Goal: Navigation & Orientation: Find specific page/section

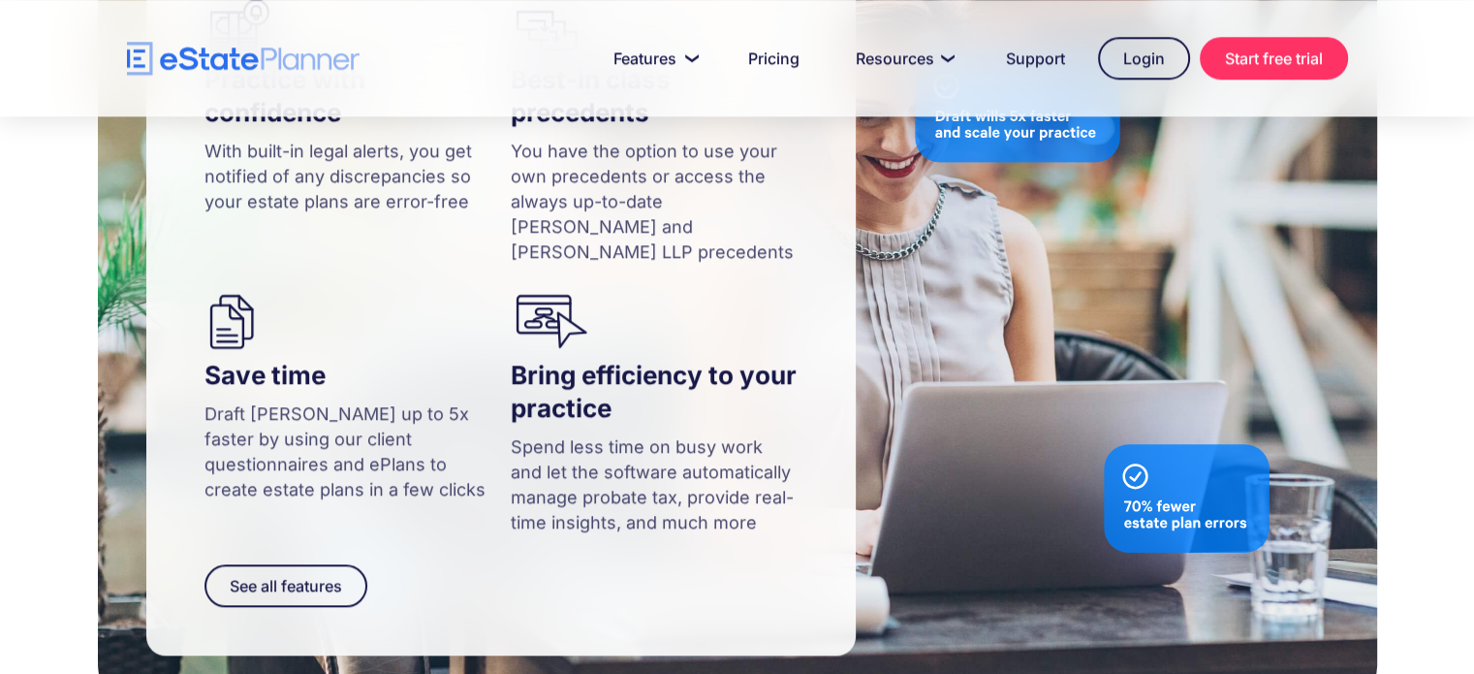
scroll to position [2035, 0]
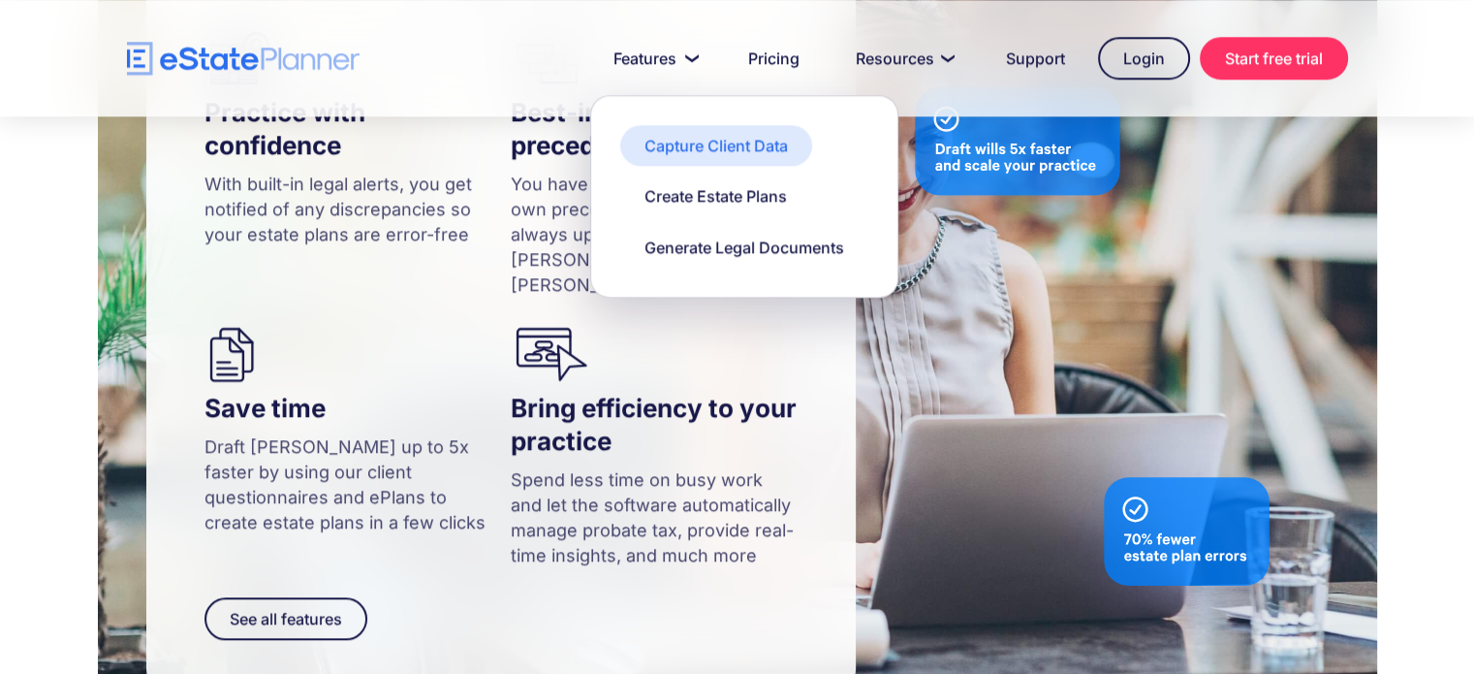
click at [691, 147] on div "Capture Client Data" at bounding box center [716, 145] width 143 height 21
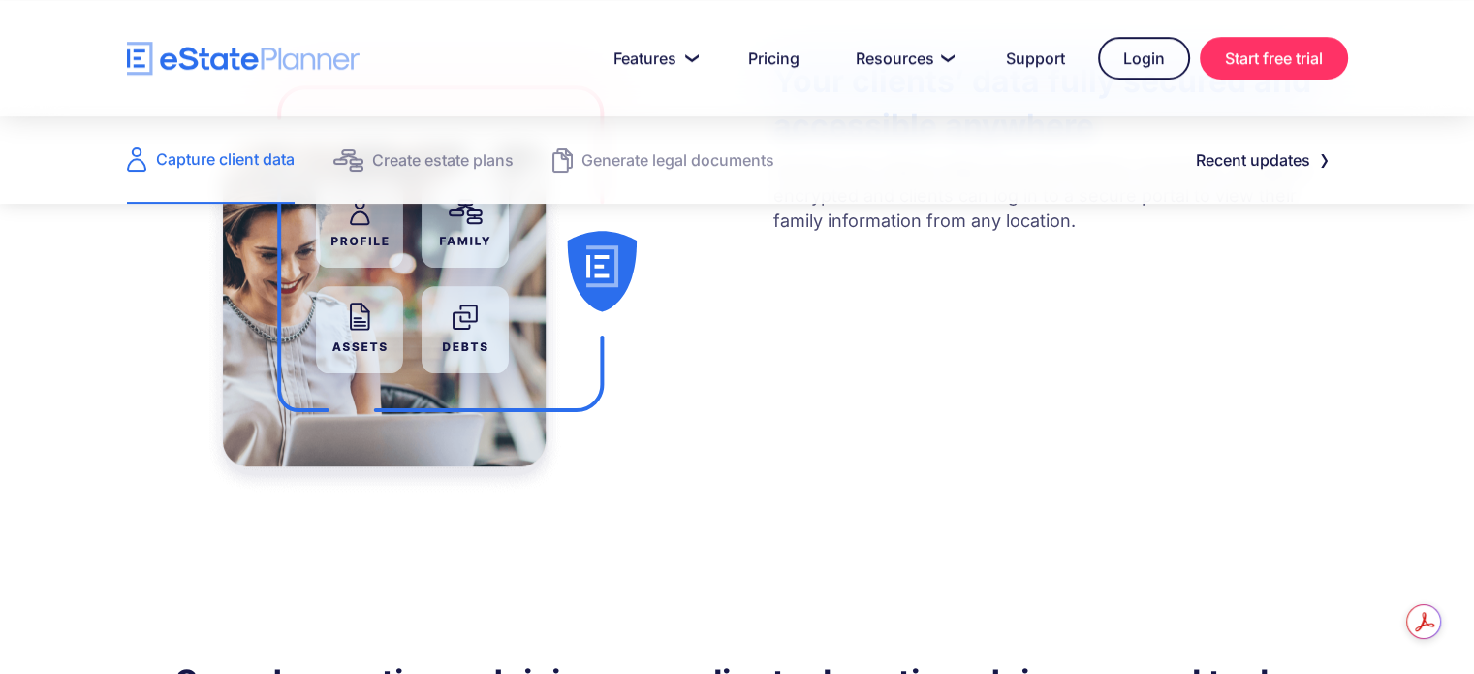
scroll to position [969, 0]
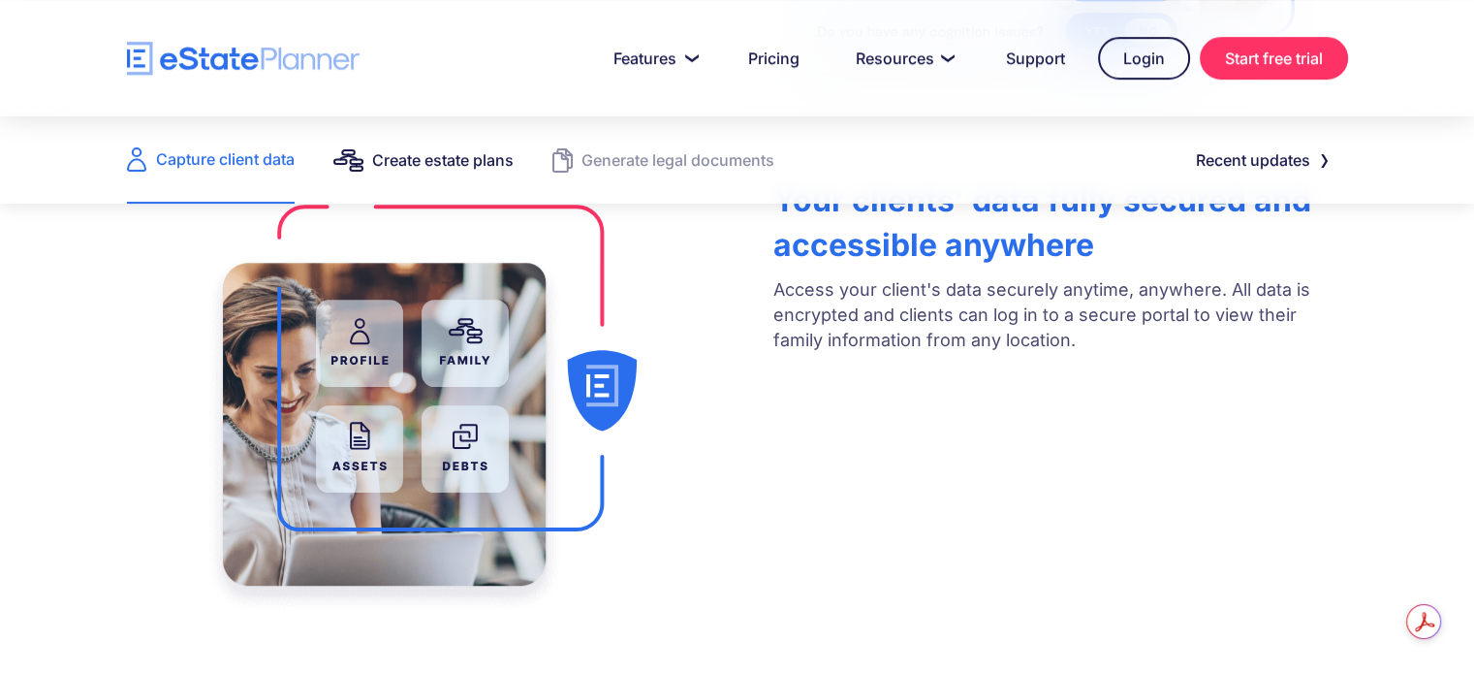
click at [462, 164] on div "Create estate plans" at bounding box center [443, 159] width 142 height 27
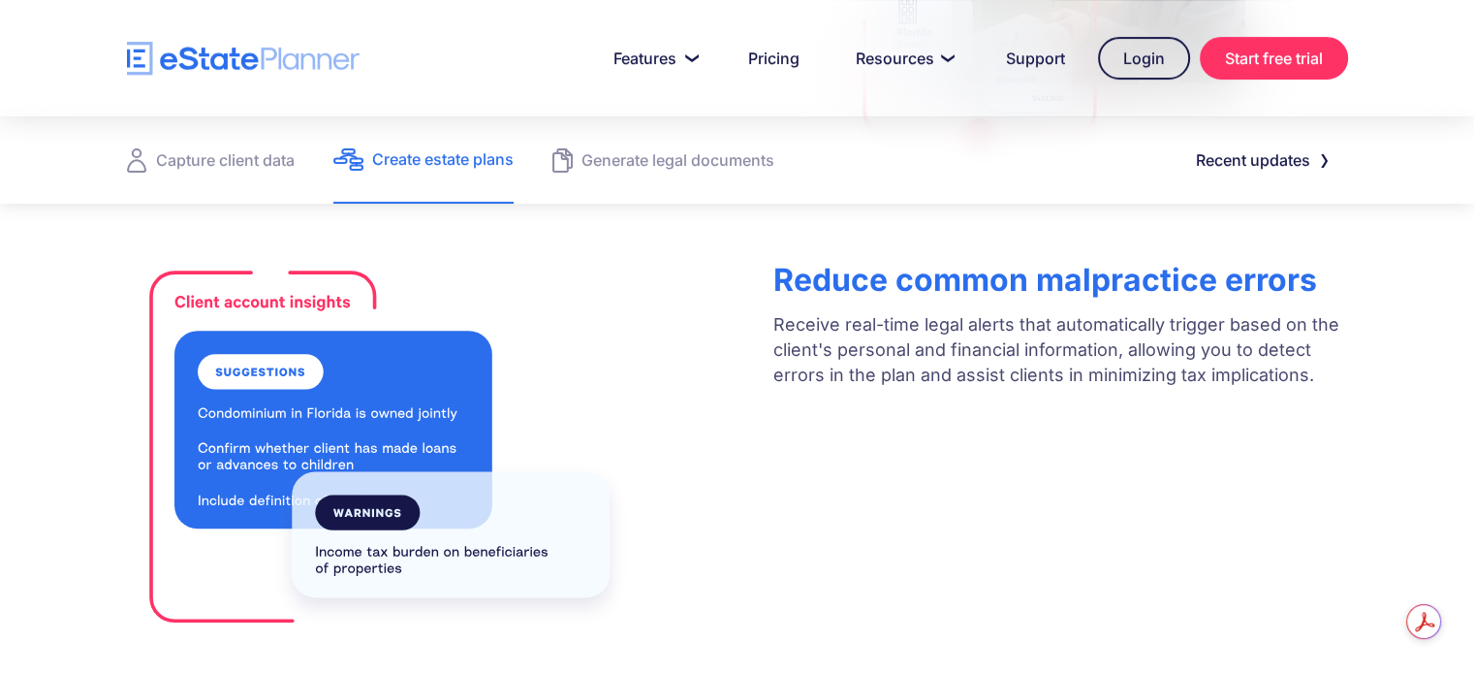
scroll to position [884, 0]
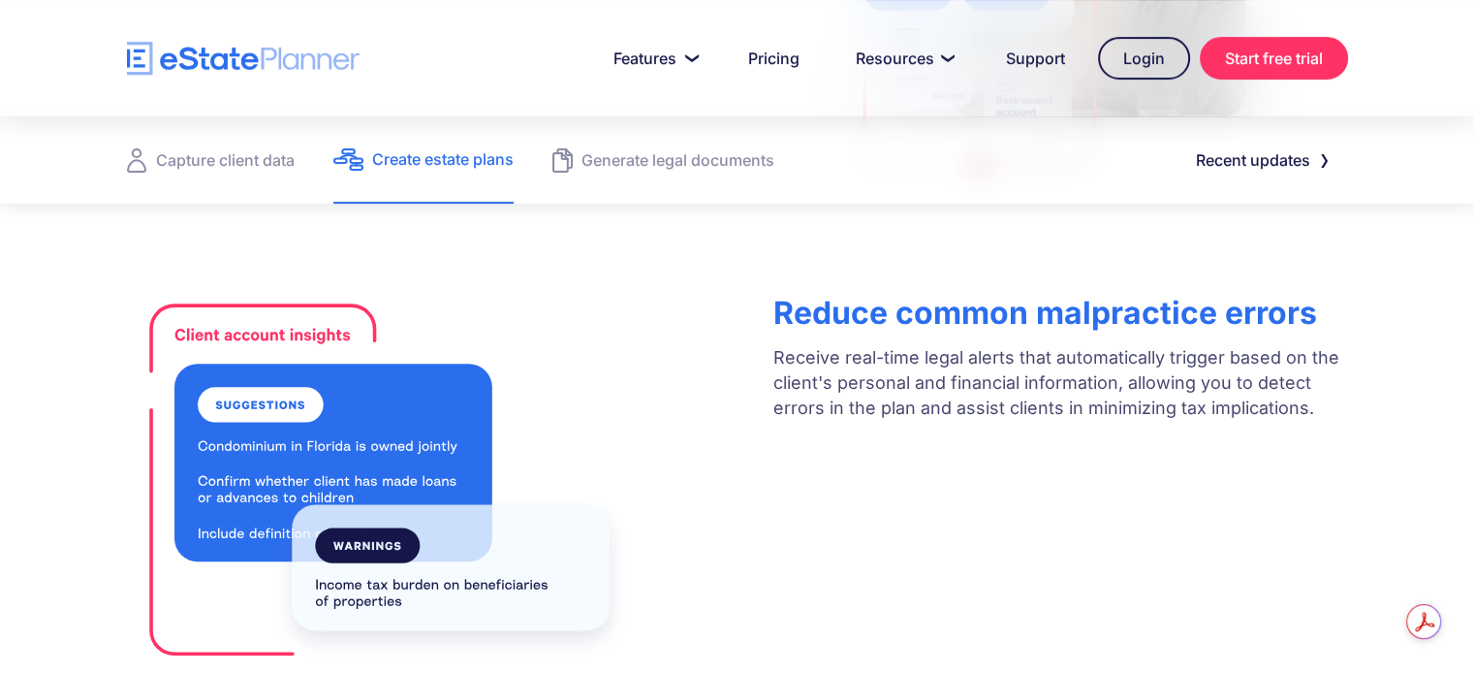
click at [285, 58] on img "home" at bounding box center [243, 59] width 233 height 34
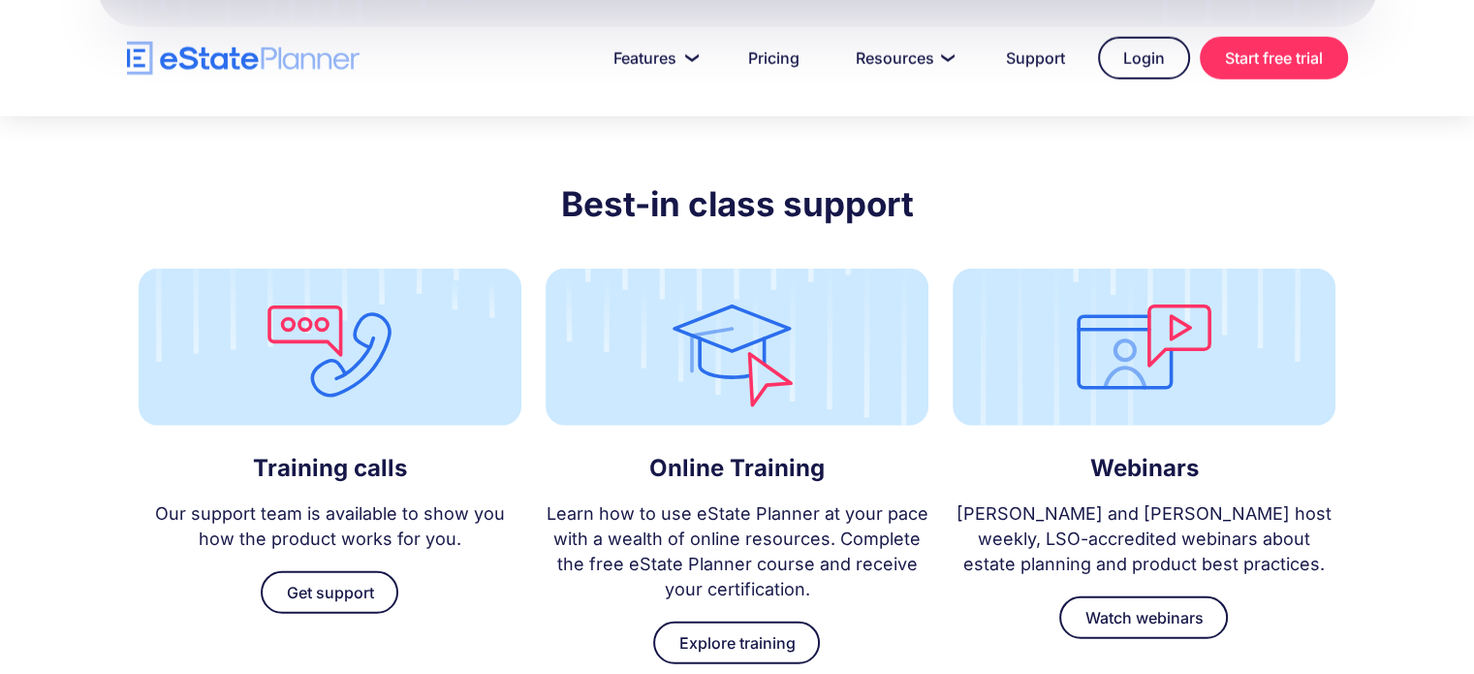
scroll to position [5331, 0]
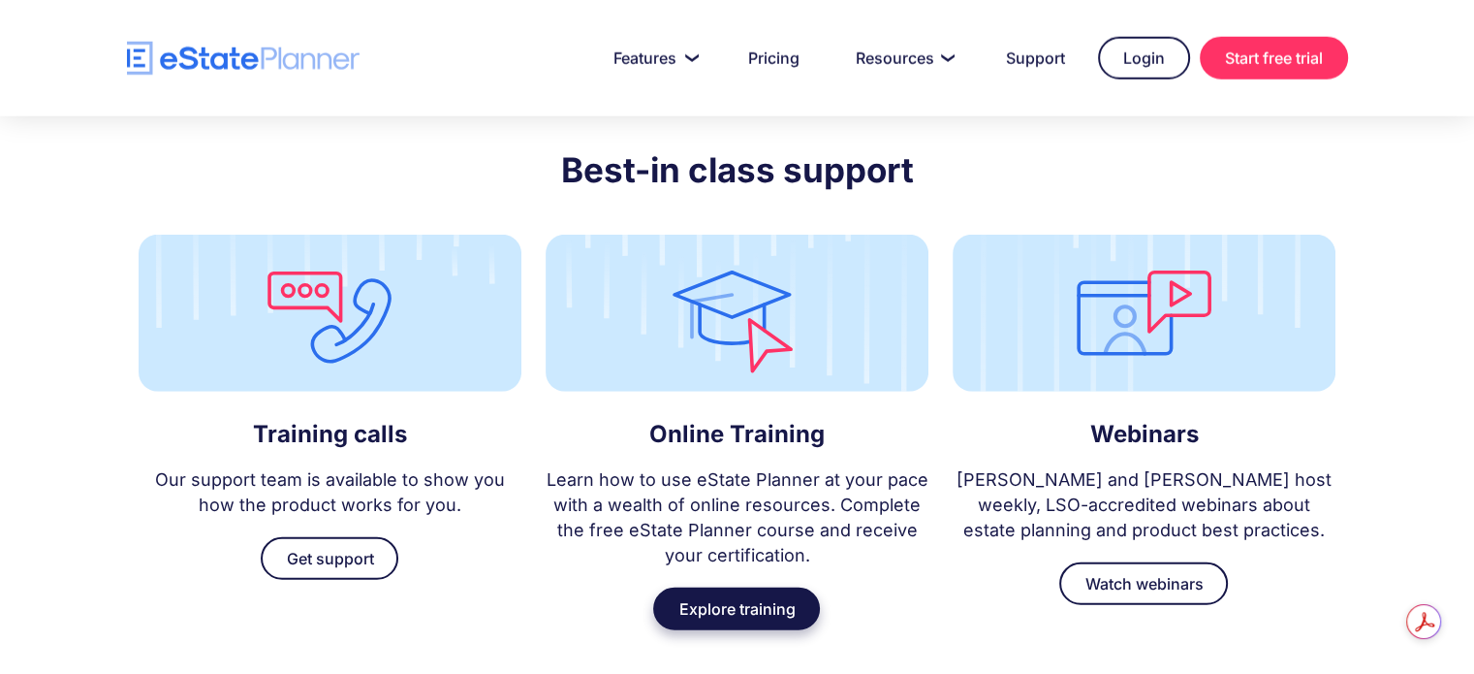
click at [741, 587] on link "Explore training" at bounding box center [736, 608] width 167 height 43
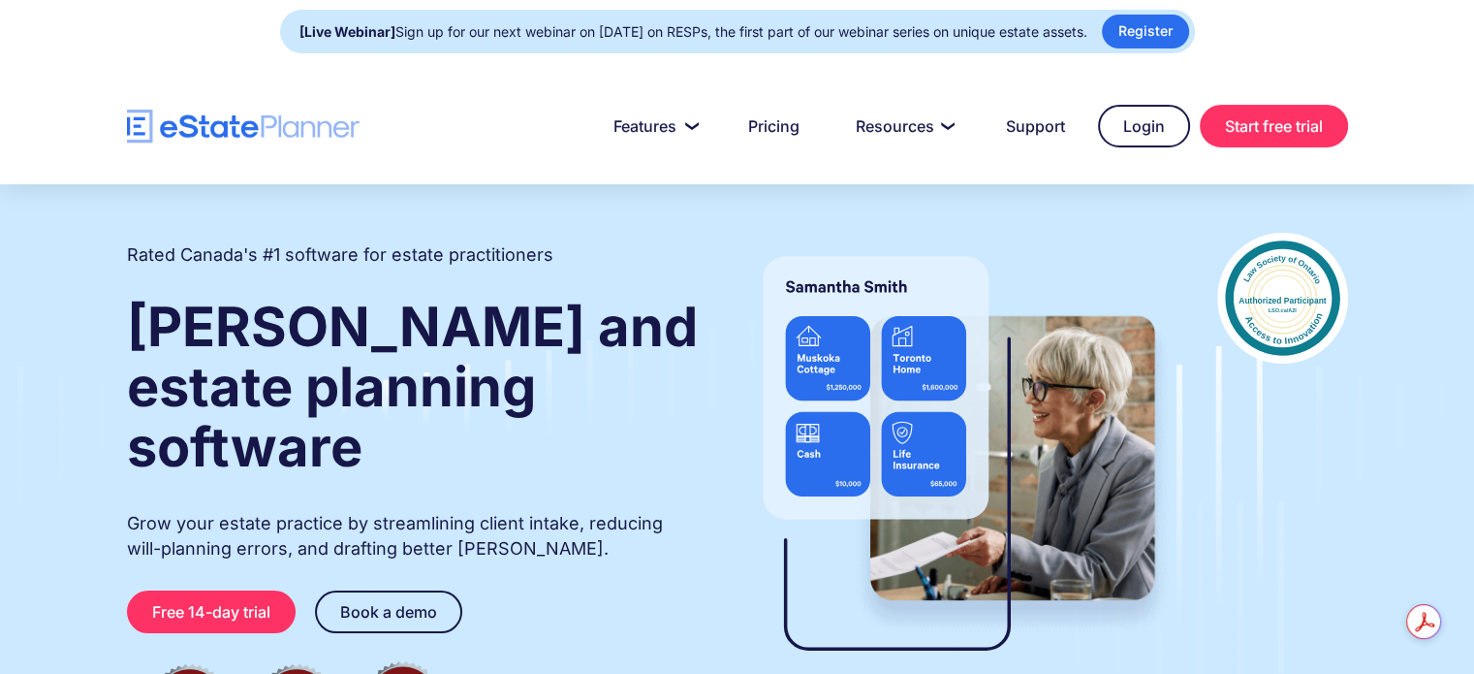
scroll to position [0, 0]
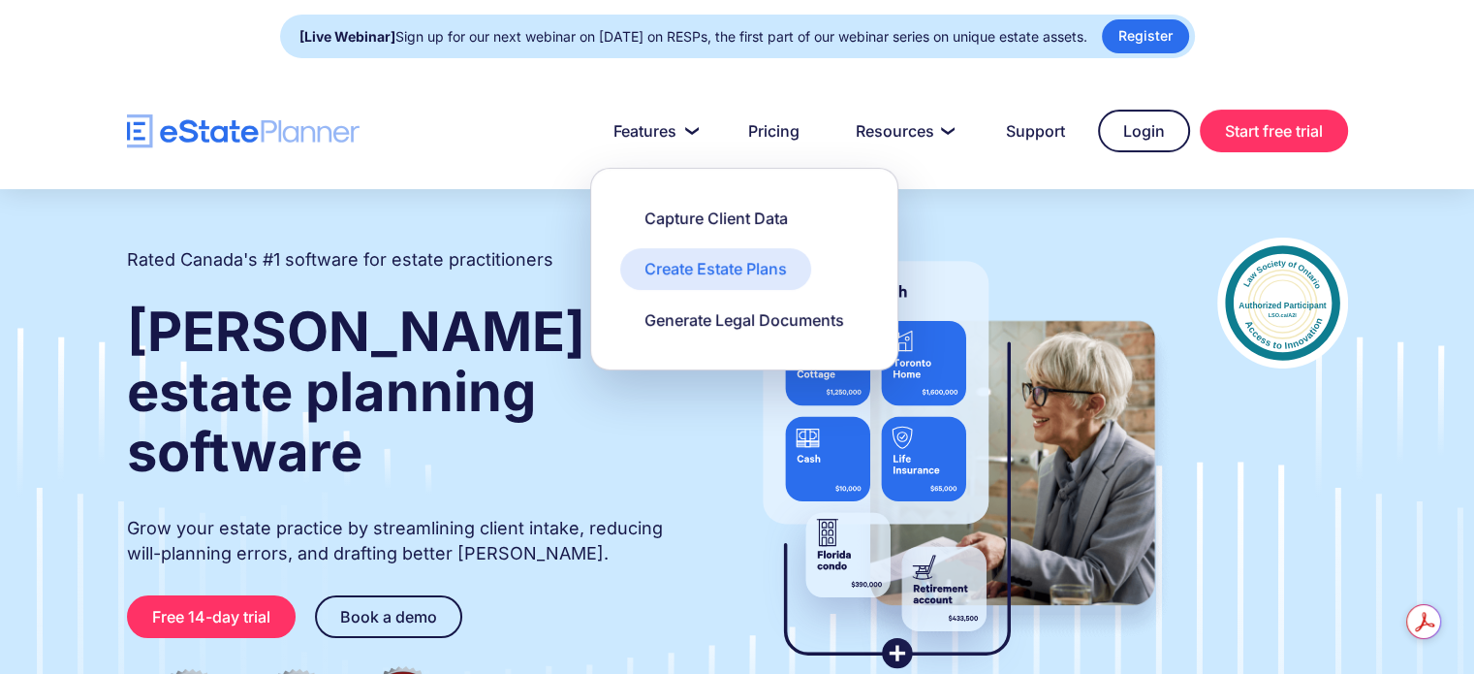
click at [681, 248] on link "Create Estate Plans" at bounding box center [715, 268] width 191 height 41
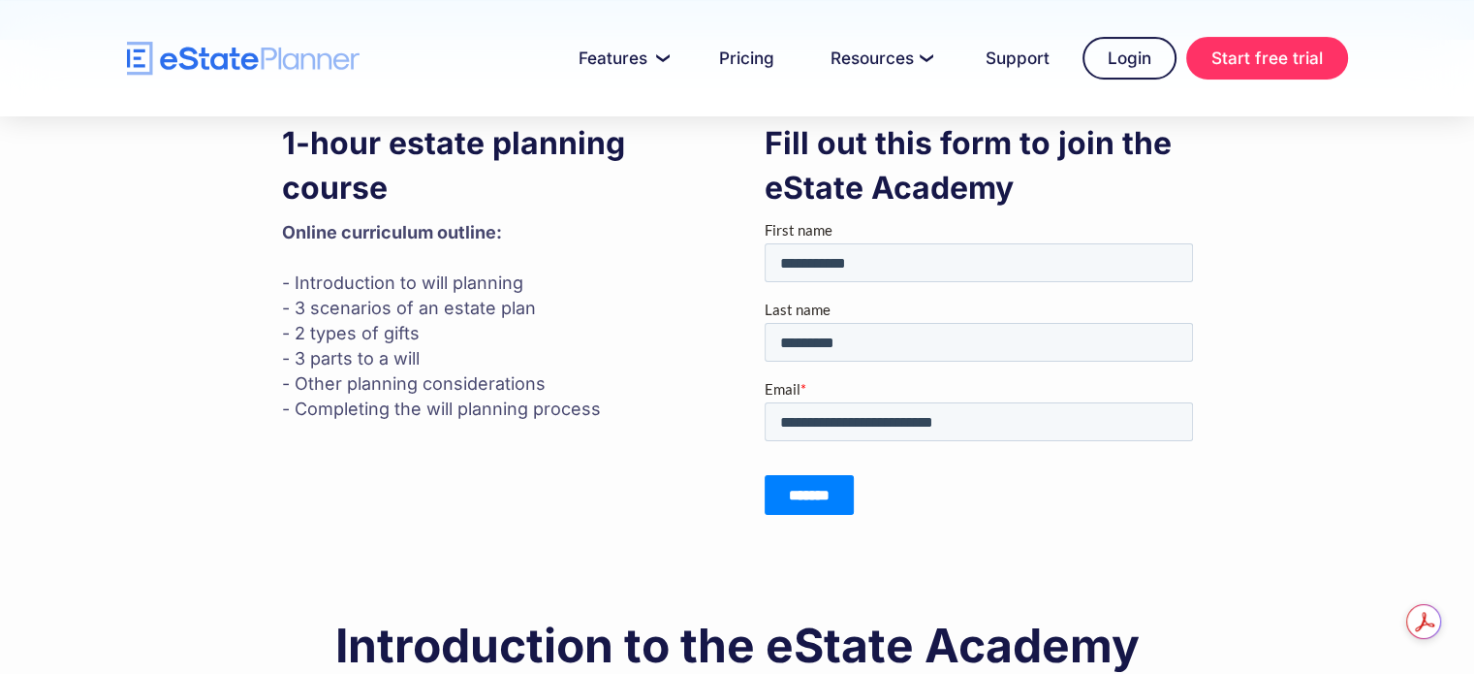
scroll to position [388, 0]
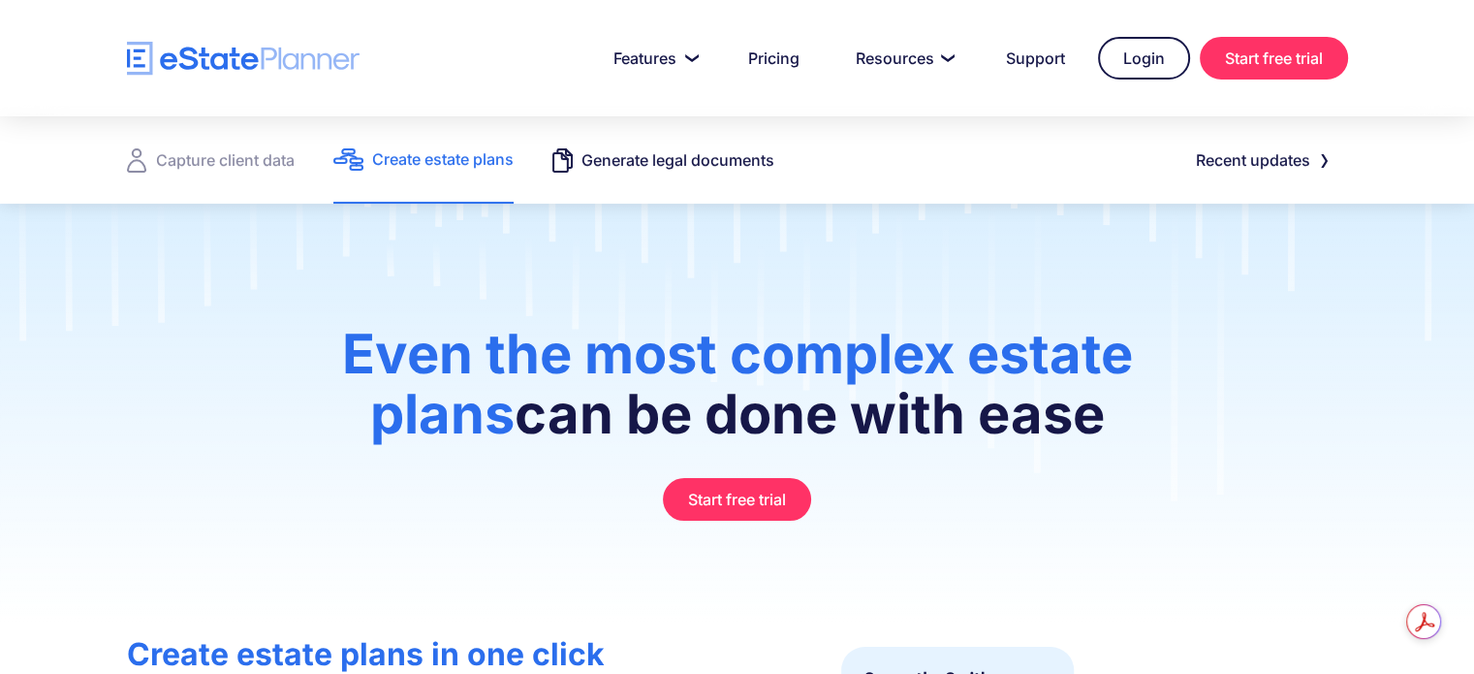
click at [691, 166] on div "Generate legal documents" at bounding box center [678, 159] width 193 height 27
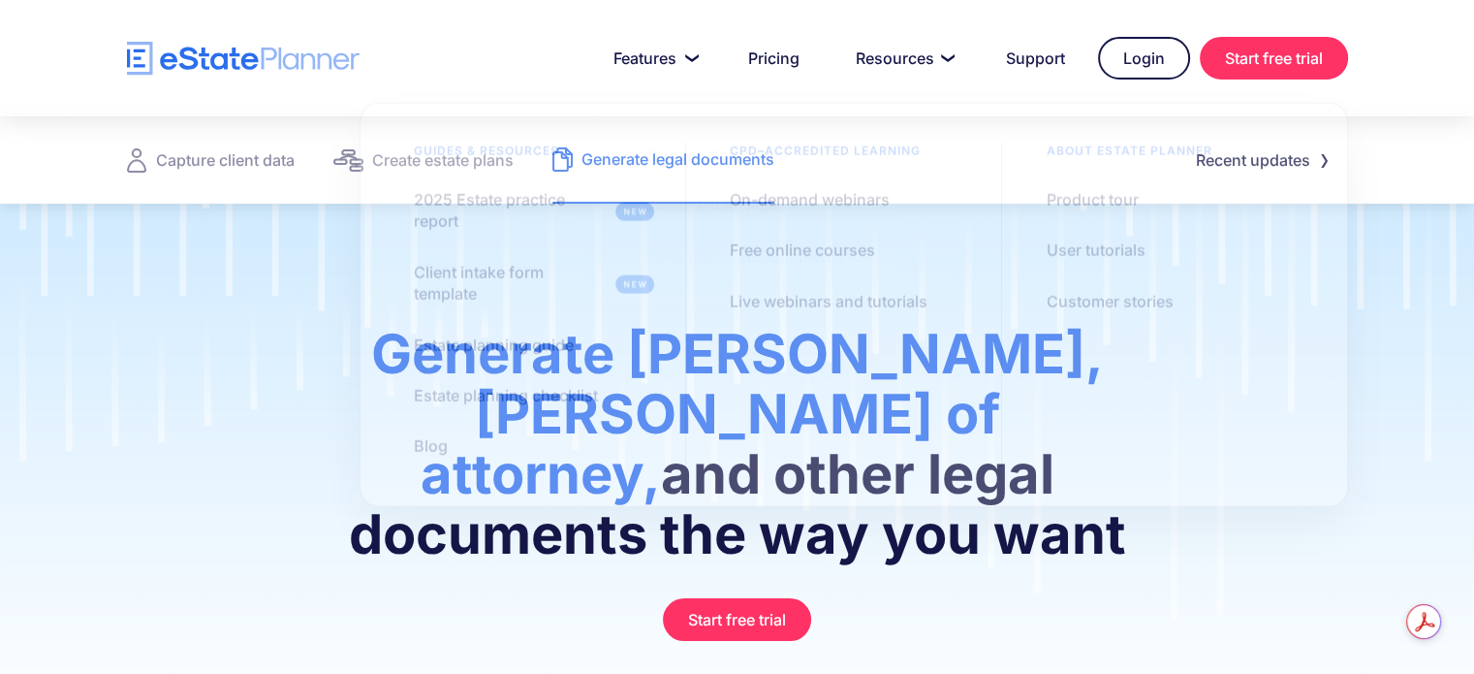
click at [236, 70] on img "home" at bounding box center [243, 59] width 233 height 34
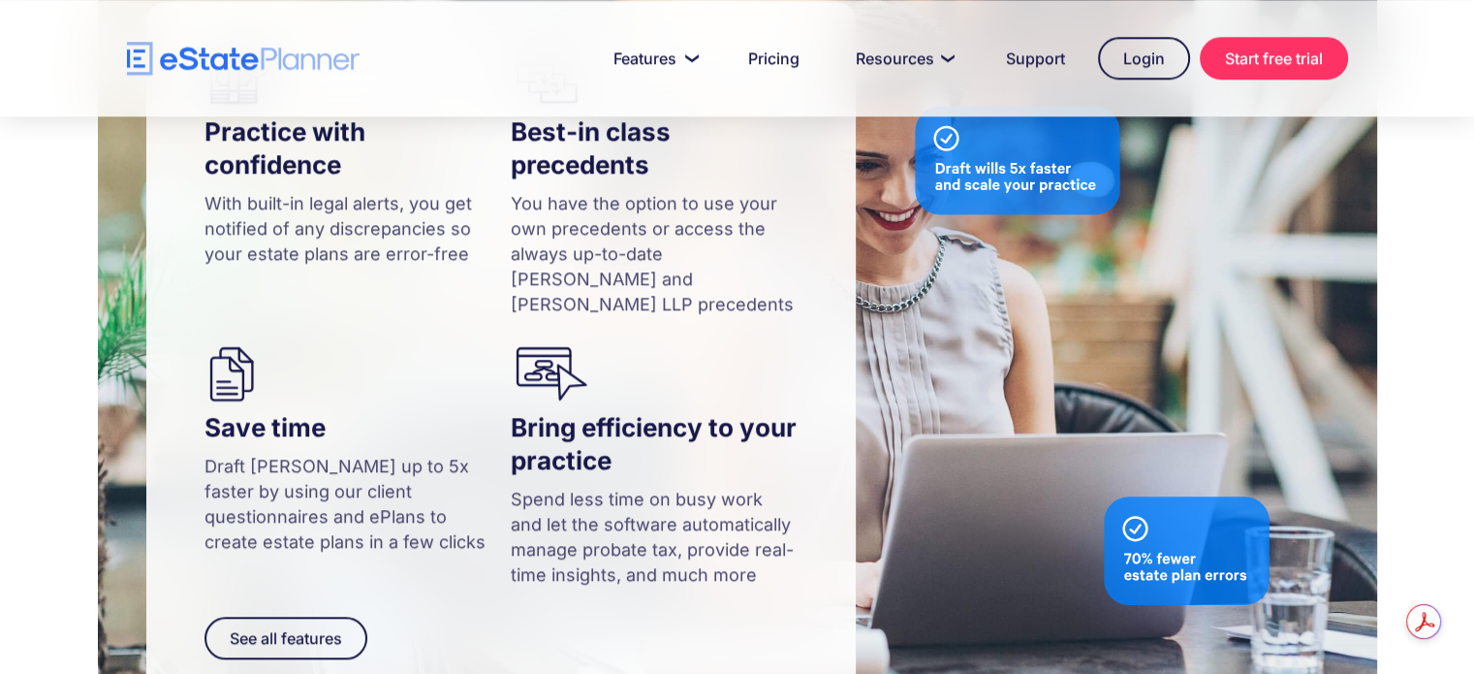
scroll to position [2035, 0]
